Goal: Transaction & Acquisition: Purchase product/service

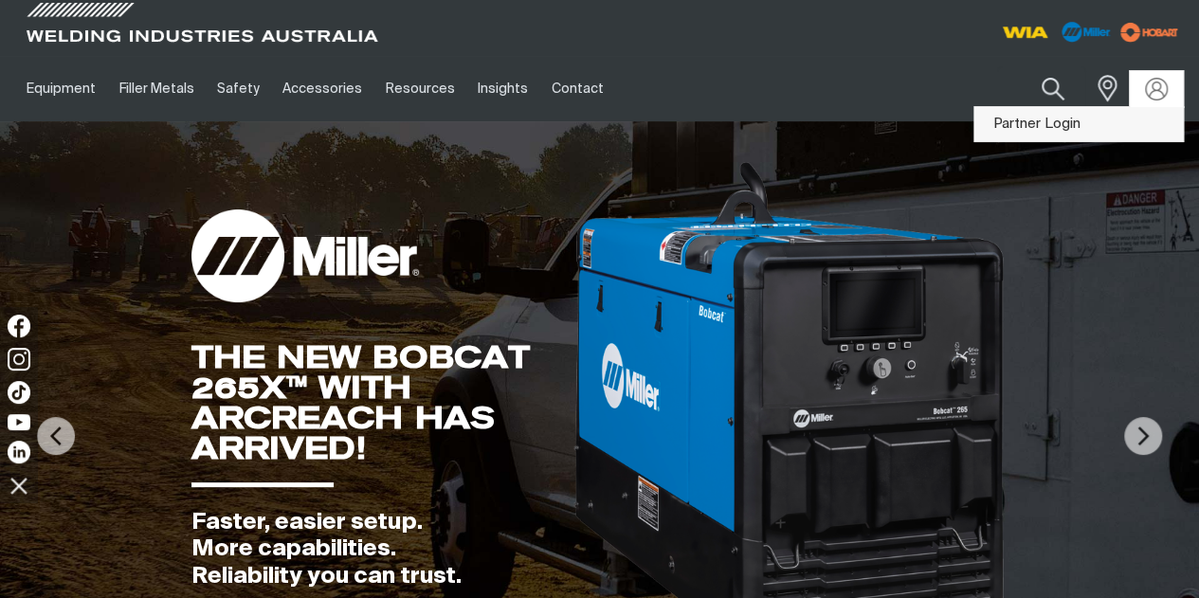
click at [1098, 115] on link "Partner Login" at bounding box center [1079, 124] width 209 height 35
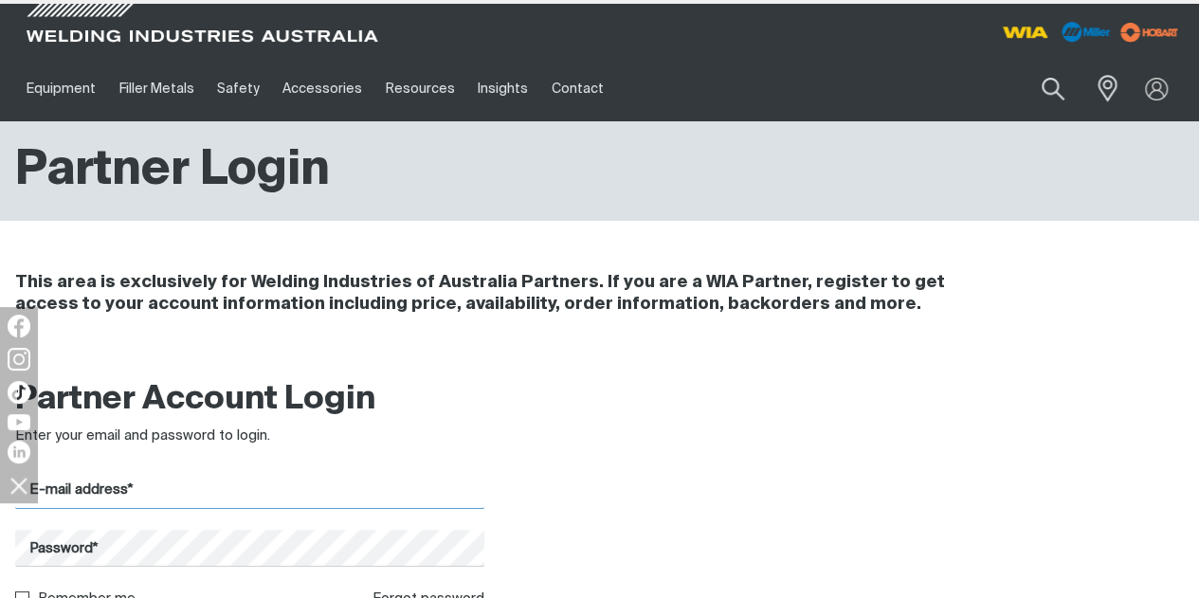
type input "[EMAIL_ADDRESS][DOMAIN_NAME]"
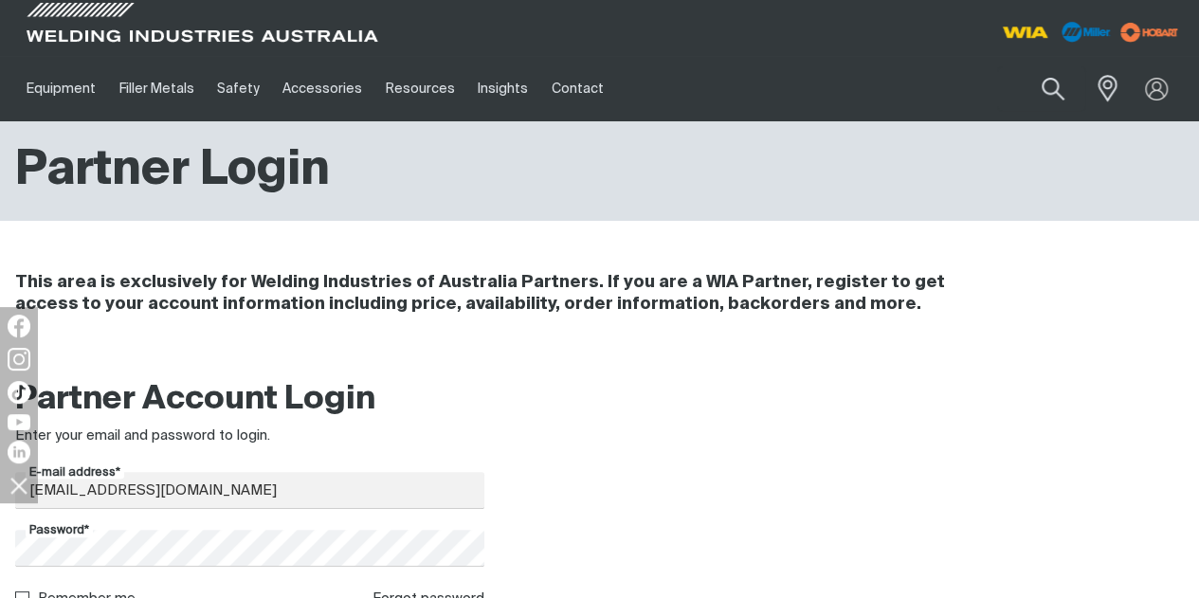
scroll to position [112, 0]
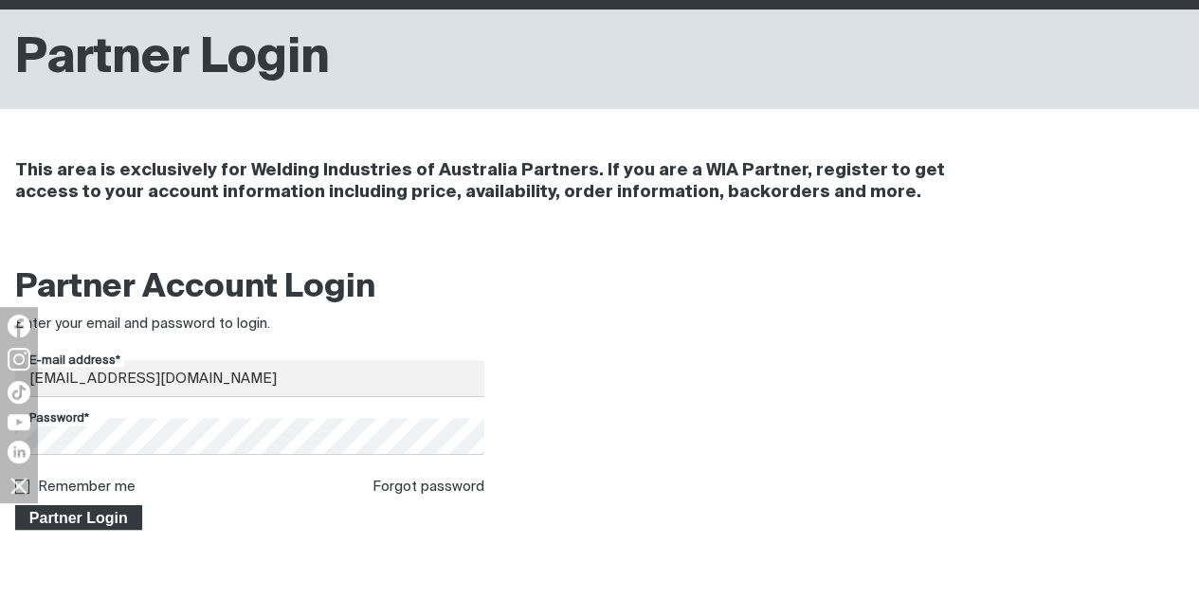
click at [70, 515] on span "Partner Login" at bounding box center [78, 517] width 123 height 25
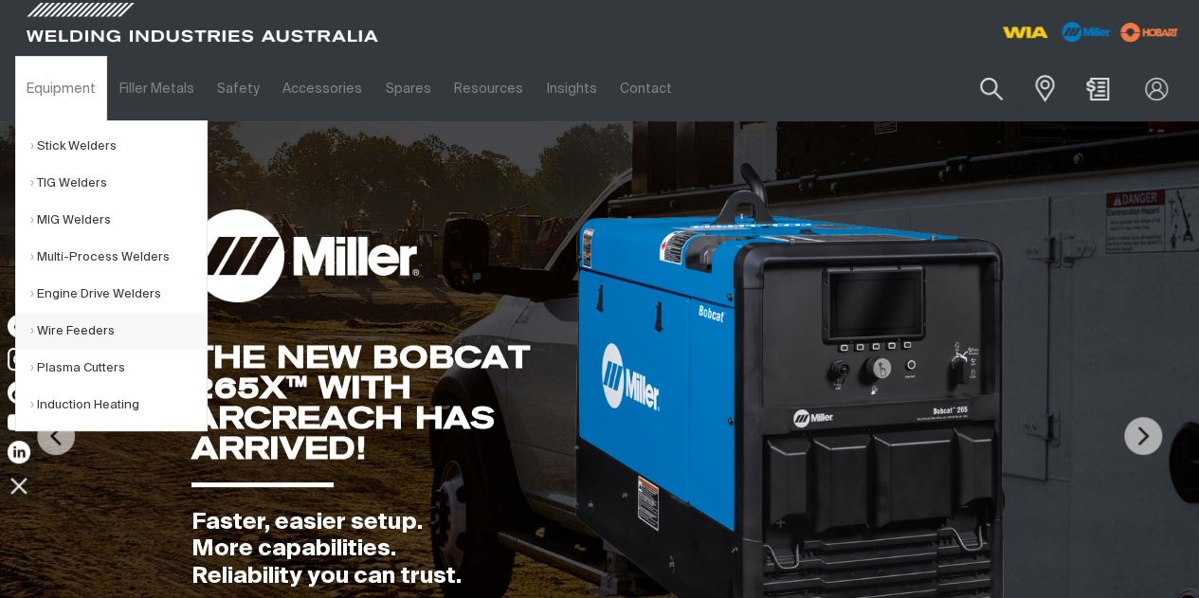
click at [109, 318] on link "Wire Feeders" at bounding box center [118, 331] width 176 height 37
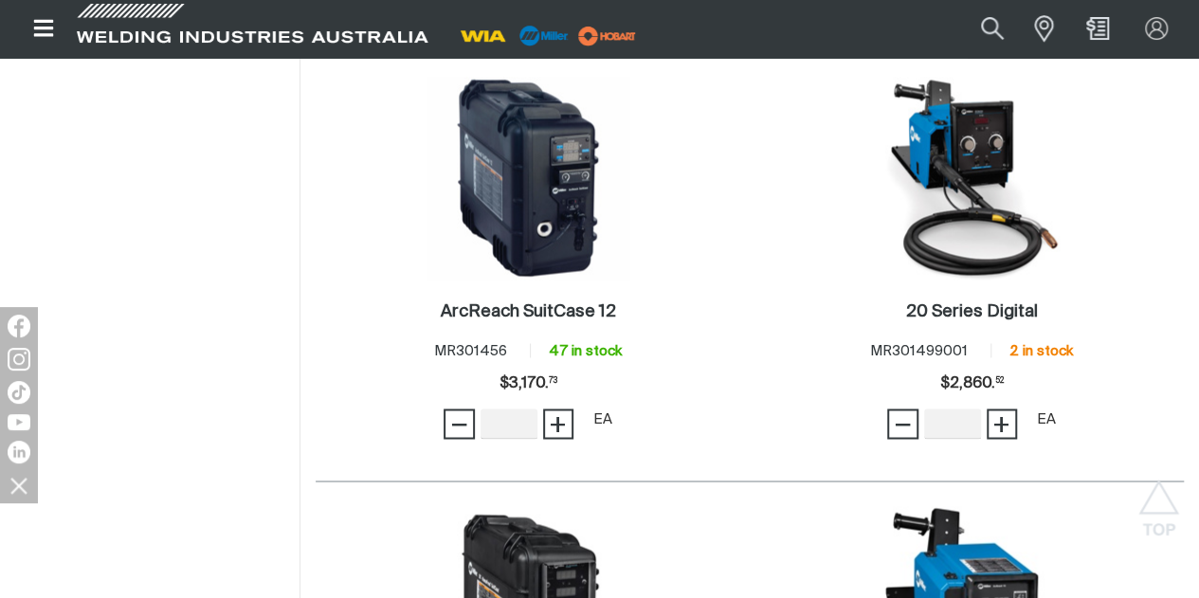
scroll to position [1471, 0]
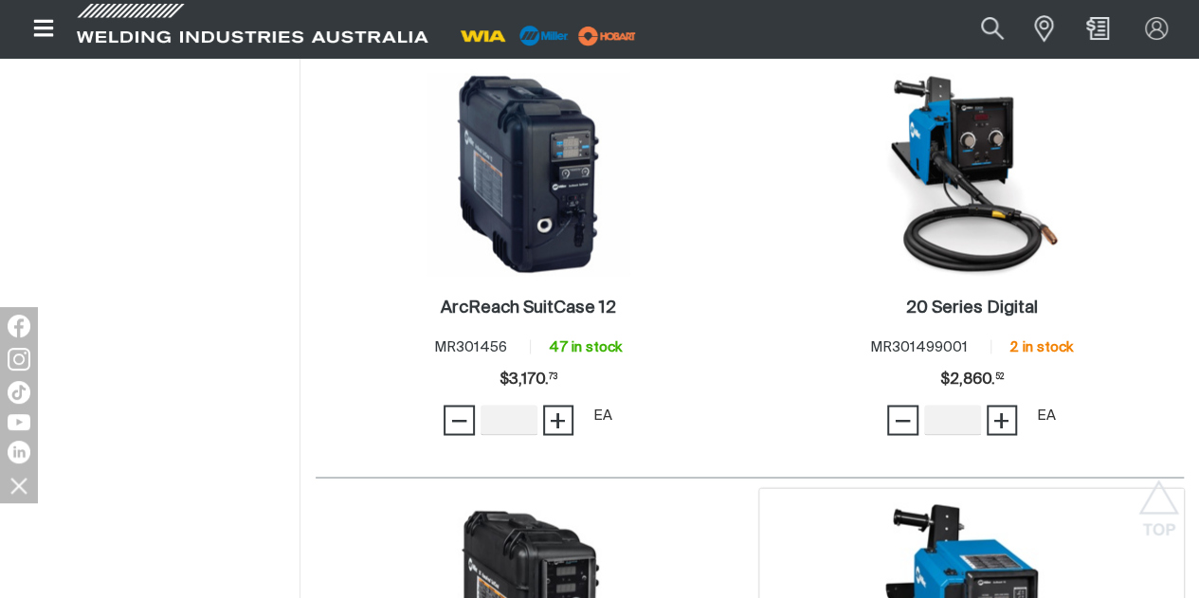
click at [1023, 503] on img at bounding box center [971, 604] width 203 height 203
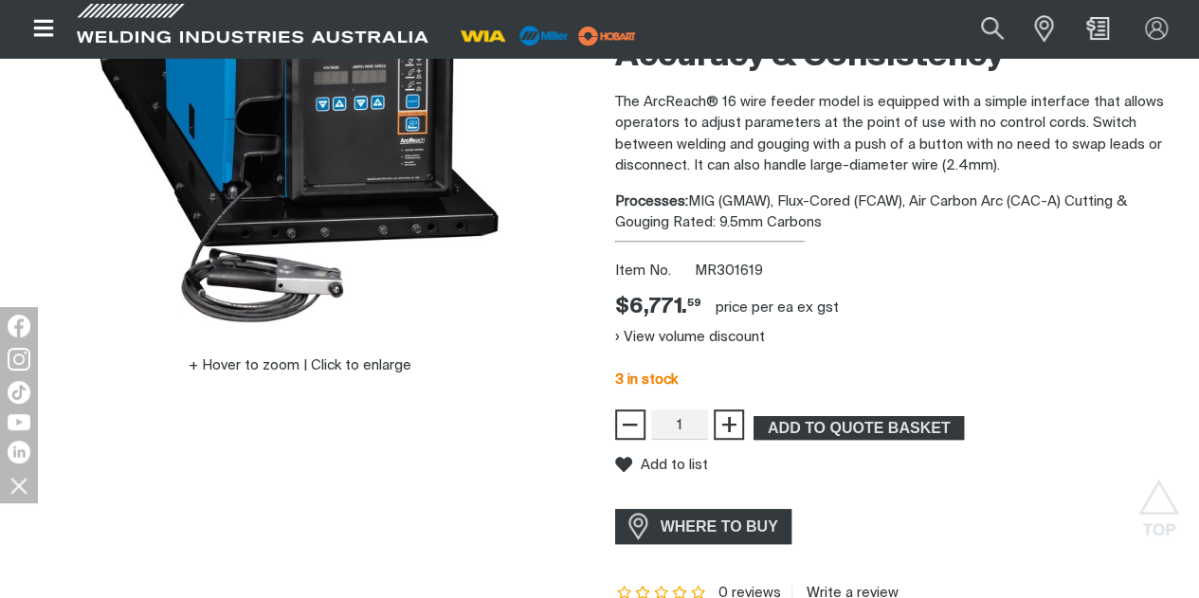
scroll to position [366, 0]
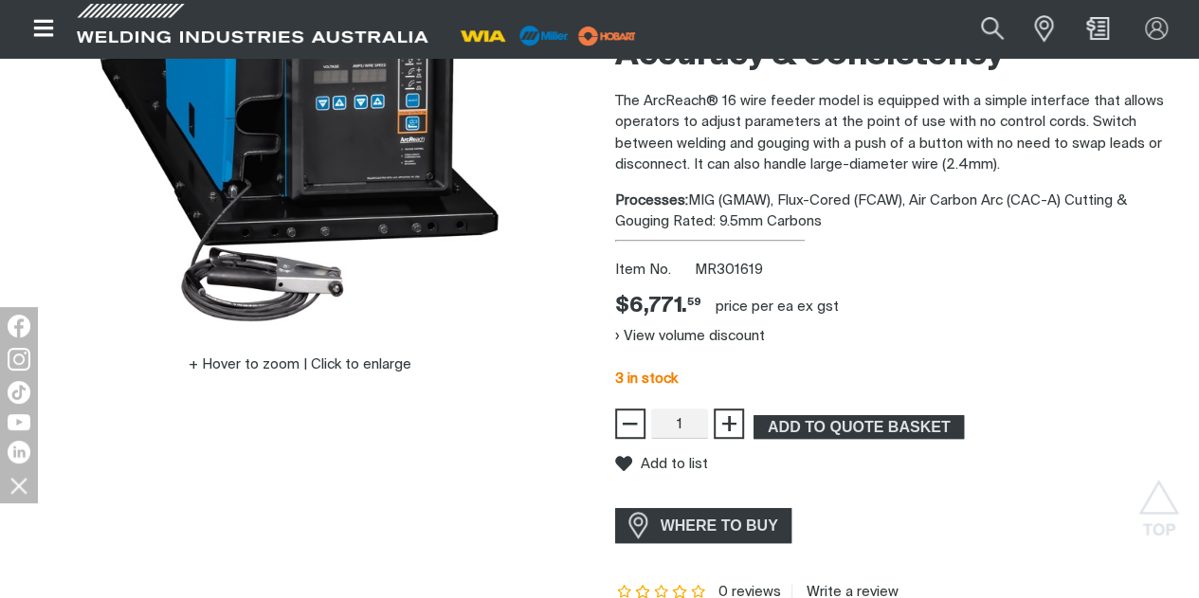
click at [531, 336] on div "Hover to zoom | Click to enlarge" at bounding box center [300, 113] width 570 height 525
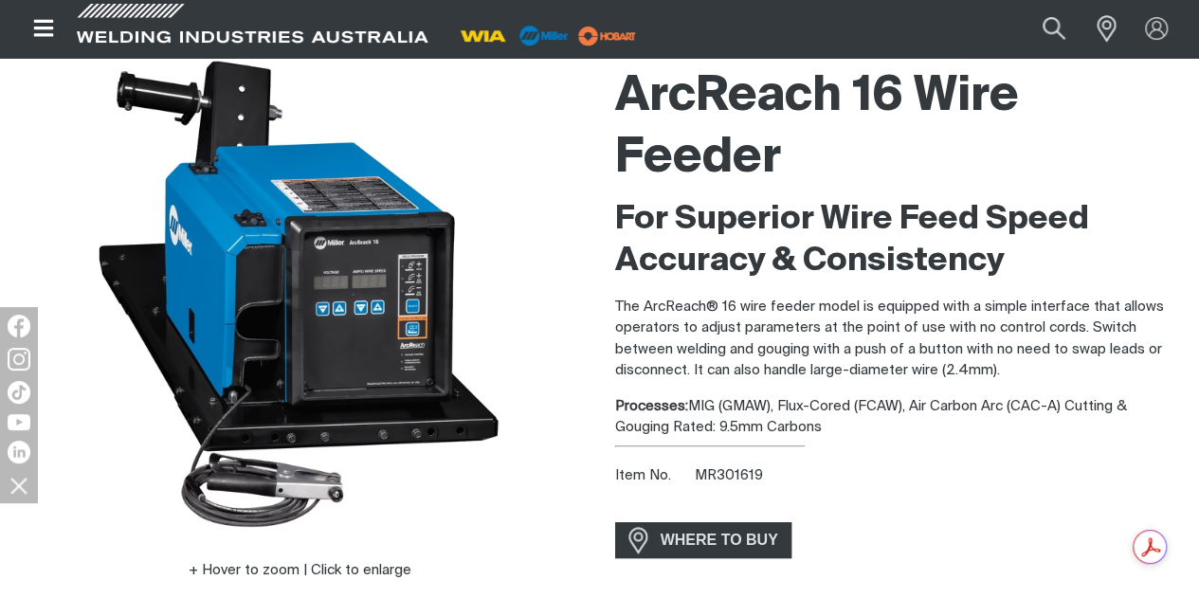
scroll to position [168, 0]
